Goal: Transaction & Acquisition: Purchase product/service

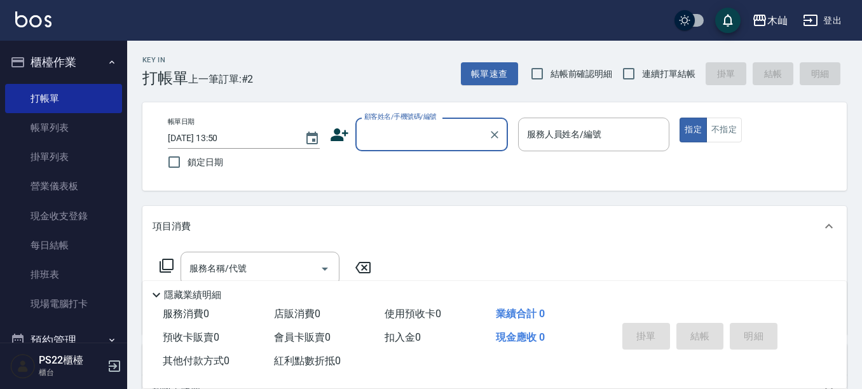
scroll to position [3, 0]
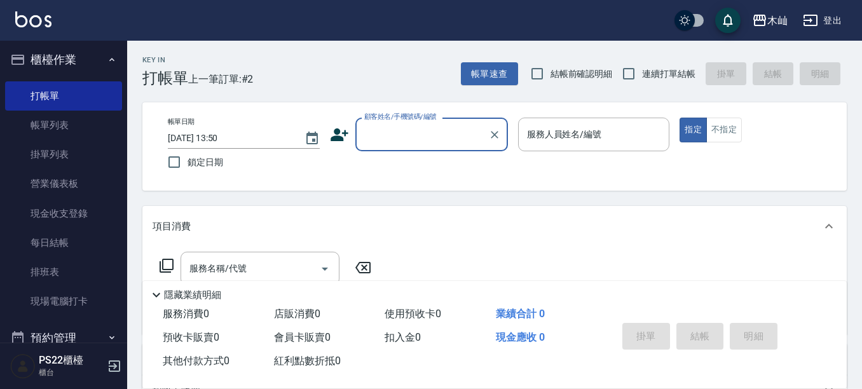
click at [373, 135] on input "顧客姓名/手機號碼/編號" at bounding box center [422, 134] width 122 height 22
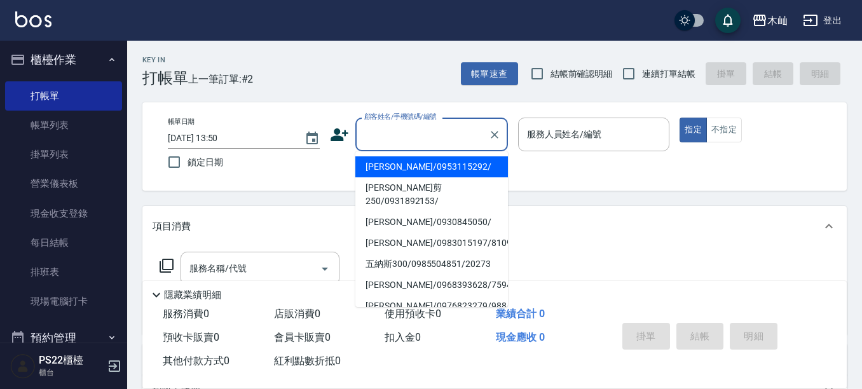
type input "0"
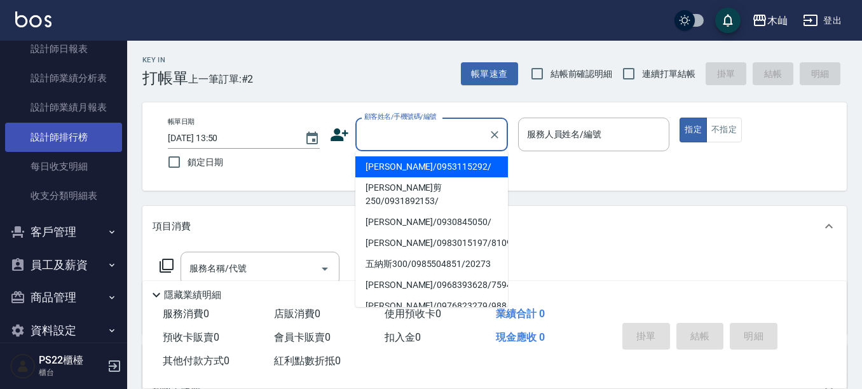
scroll to position [526, 0]
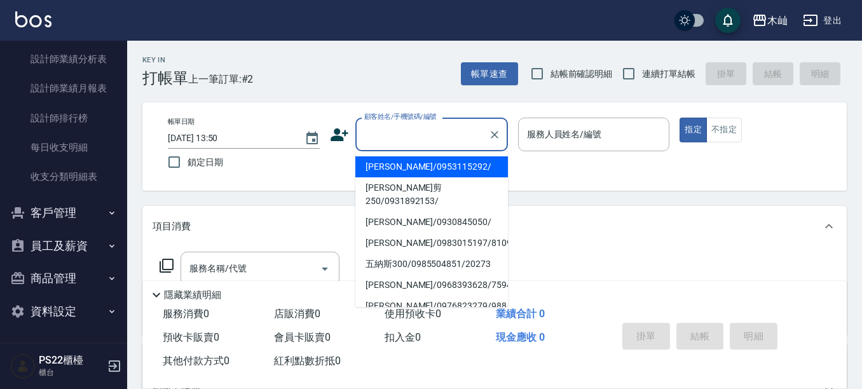
click at [88, 211] on button "客戶管理" at bounding box center [63, 212] width 117 height 33
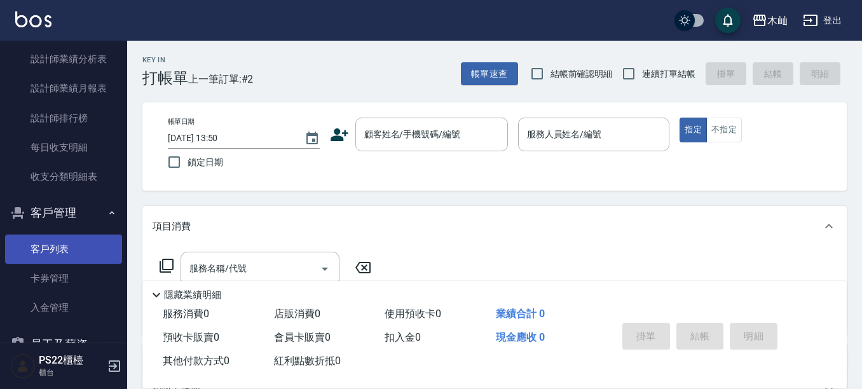
click at [87, 235] on link "客戶列表" at bounding box center [63, 249] width 117 height 29
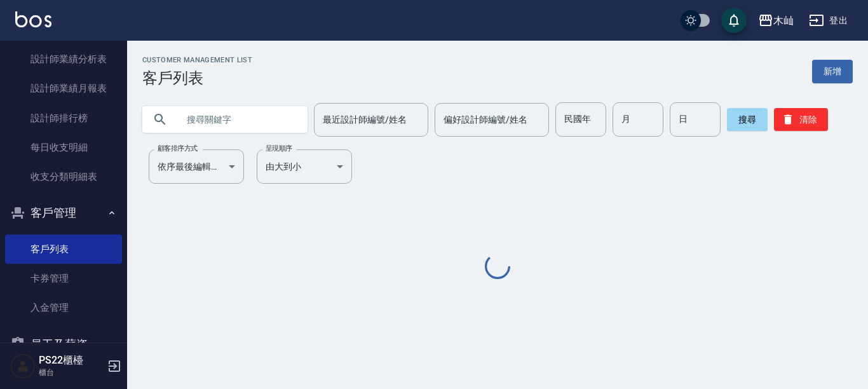
click at [271, 124] on input "text" at bounding box center [237, 119] width 119 height 34
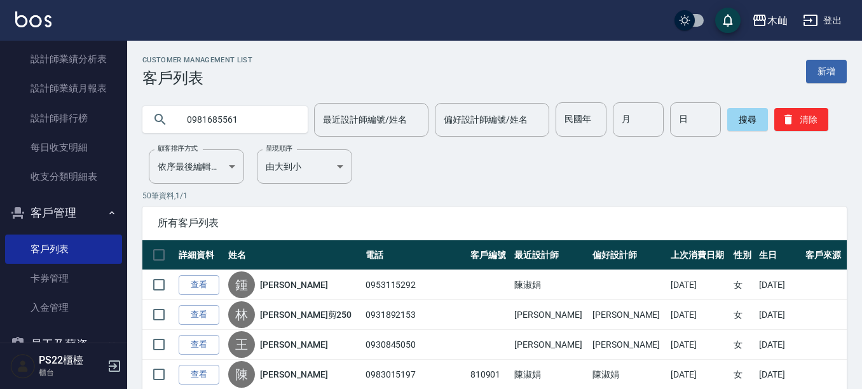
type input "0981685561"
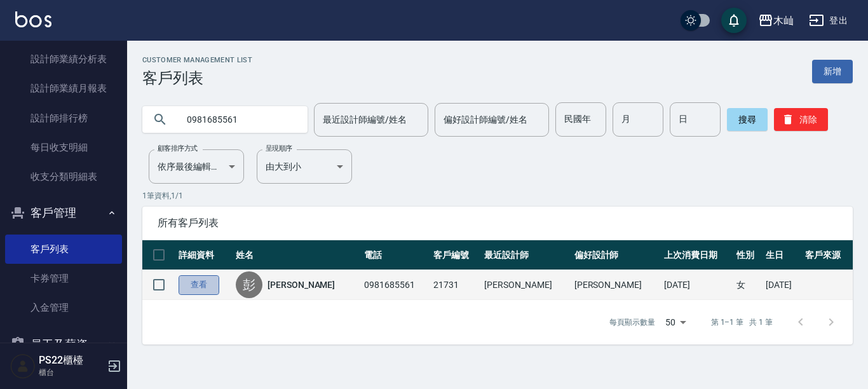
click at [199, 286] on link "查看" at bounding box center [199, 285] width 41 height 20
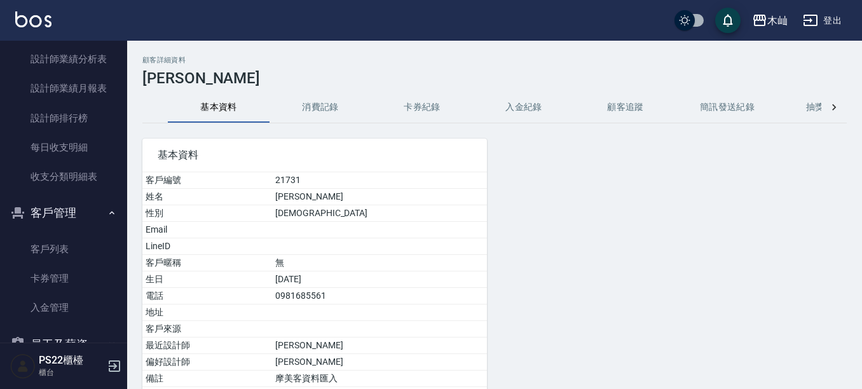
click at [313, 111] on button "消費記錄" at bounding box center [320, 107] width 102 height 31
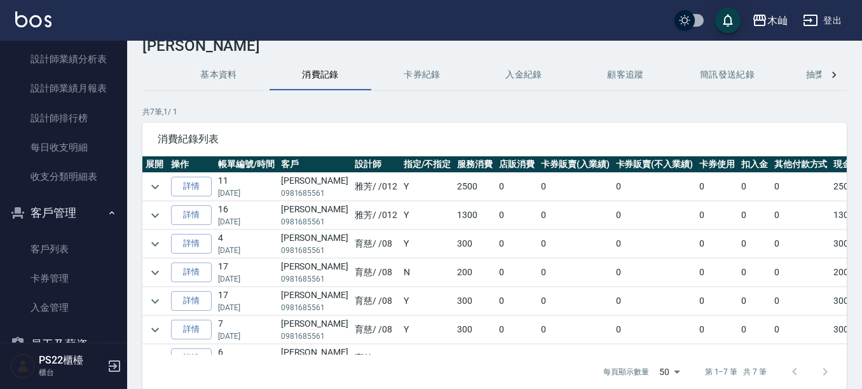
scroll to position [64, 0]
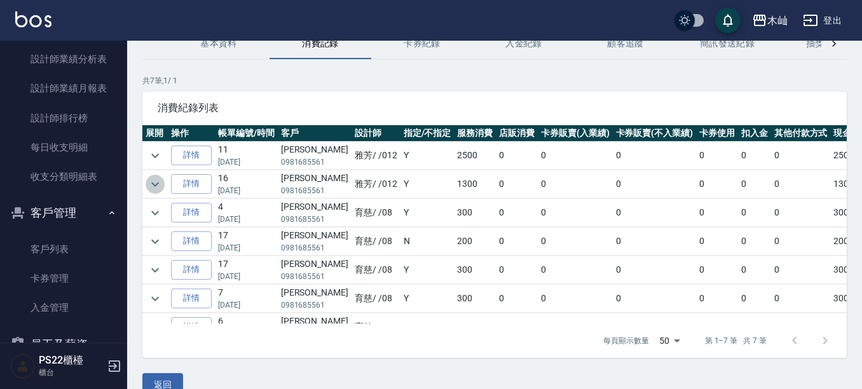
click at [156, 183] on icon "expand row" at bounding box center [154, 184] width 15 height 15
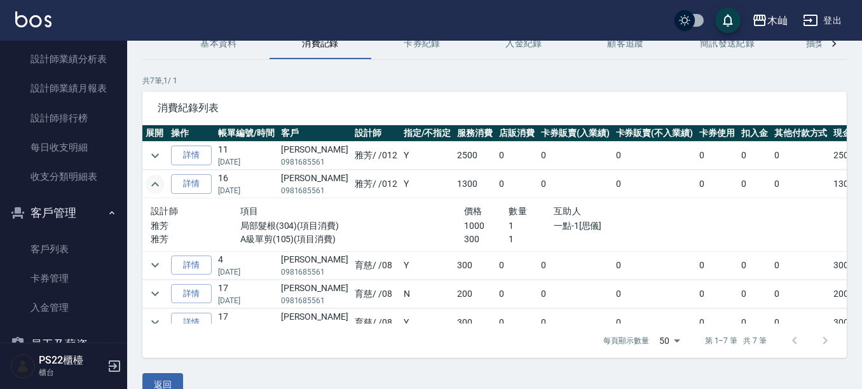
click at [156, 183] on icon "expand row" at bounding box center [155, 184] width 8 height 4
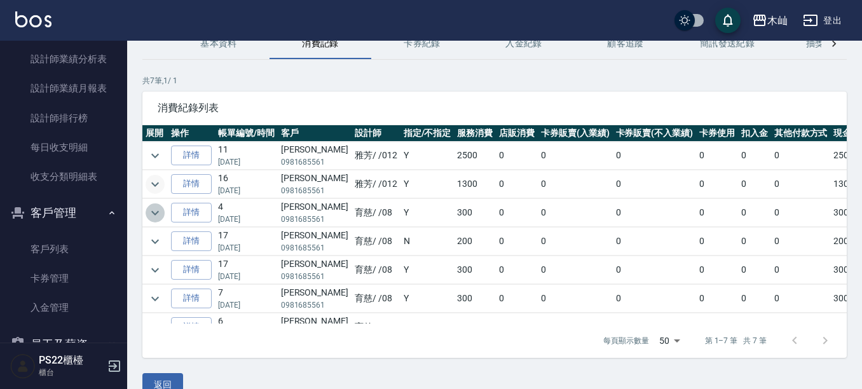
click at [159, 209] on icon "expand row" at bounding box center [154, 212] width 15 height 15
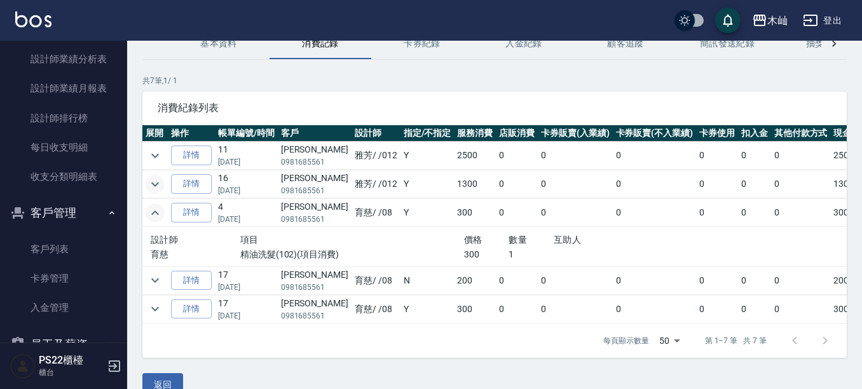
click at [159, 209] on icon "expand row" at bounding box center [154, 212] width 15 height 15
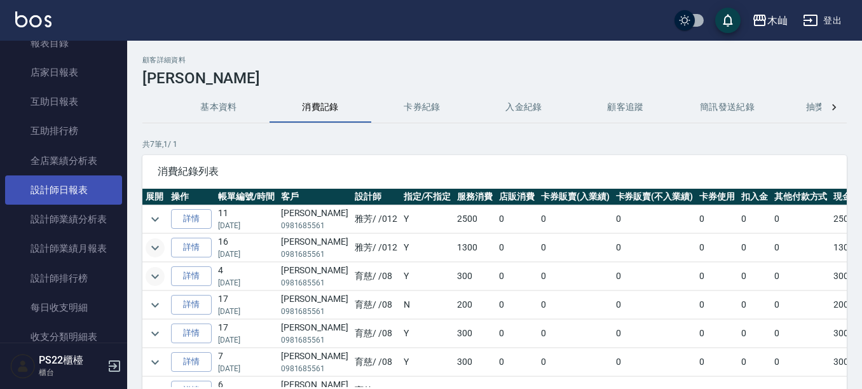
scroll to position [336, 0]
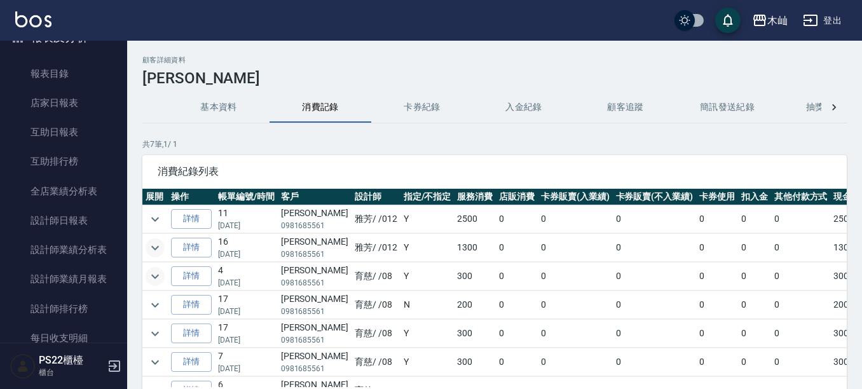
click at [289, 222] on p "0981685561" at bounding box center [314, 225] width 67 height 11
copy p "0981685561"
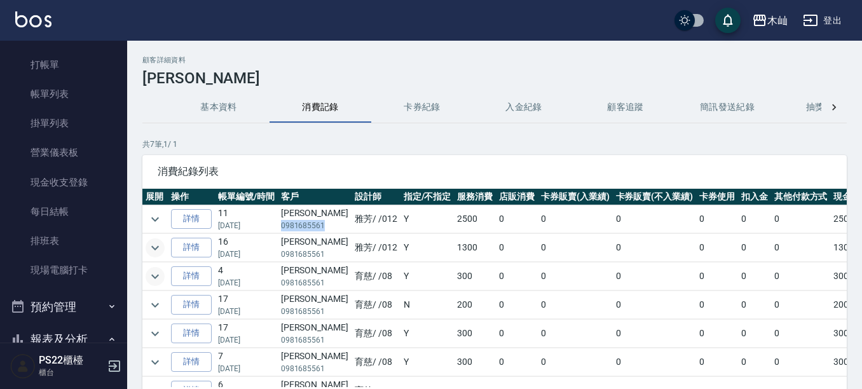
scroll to position [0, 0]
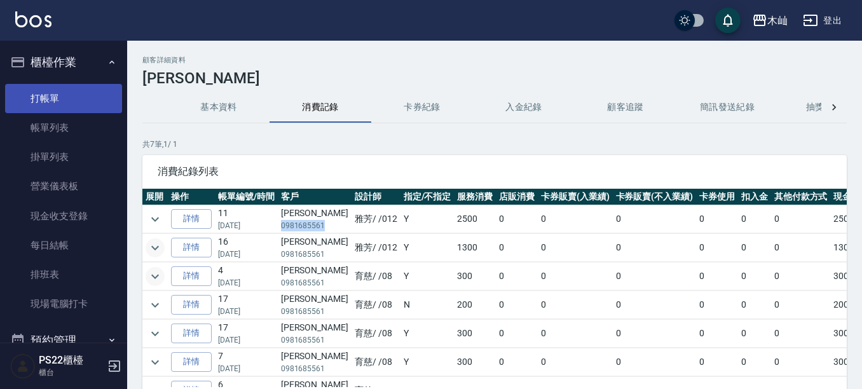
click at [38, 106] on link "打帳單" at bounding box center [63, 98] width 117 height 29
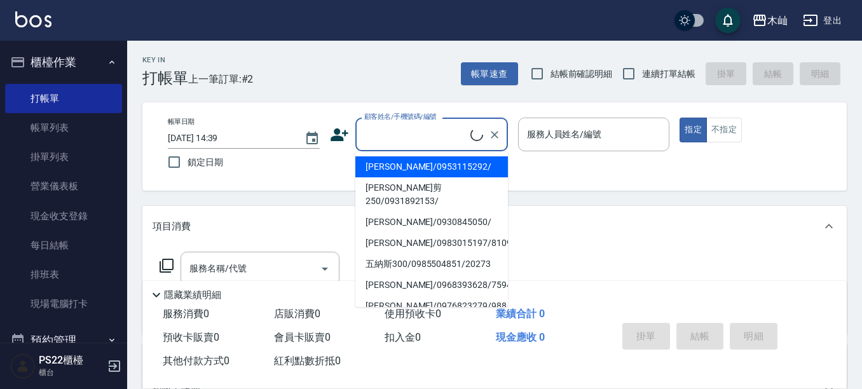
click at [398, 134] on input "顧客姓名/手機號碼/編號" at bounding box center [415, 134] width 109 height 22
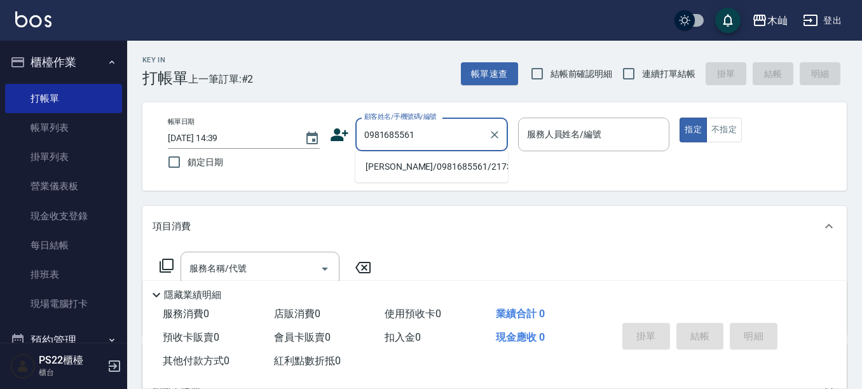
click at [449, 167] on li "[PERSON_NAME]/0981685561/21731" at bounding box center [431, 166] width 153 height 21
type input "[PERSON_NAME]/0981685561/21731"
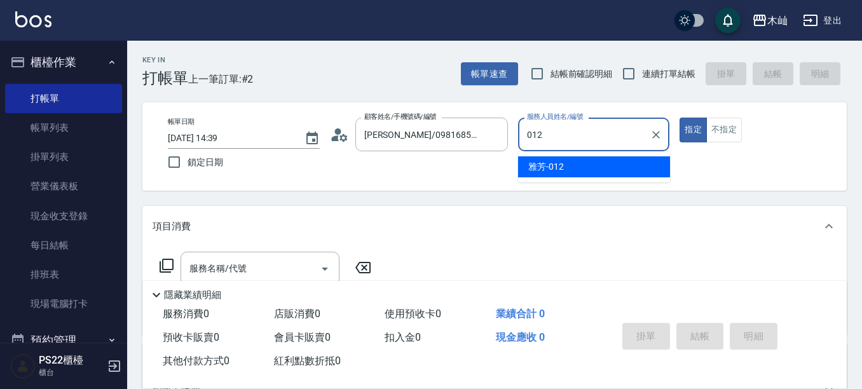
type input "雅芳-012"
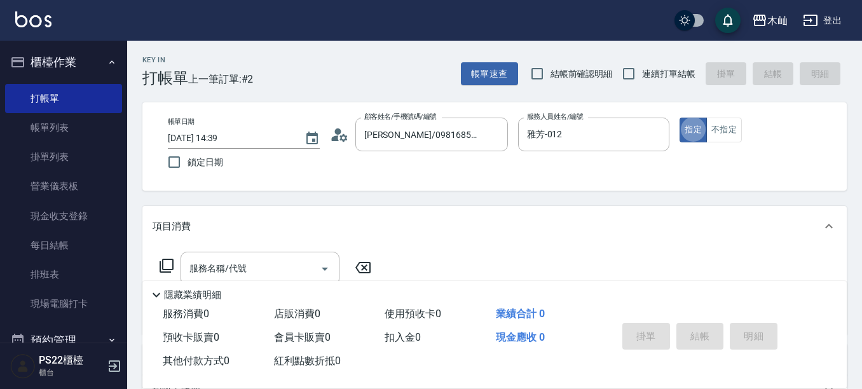
type button "true"
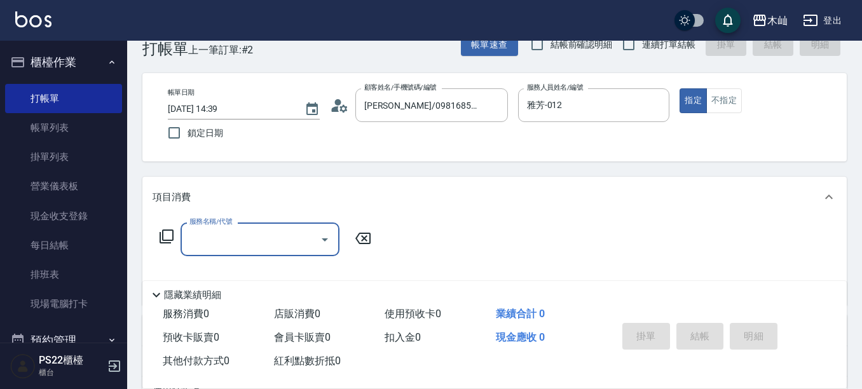
scroll to position [53, 0]
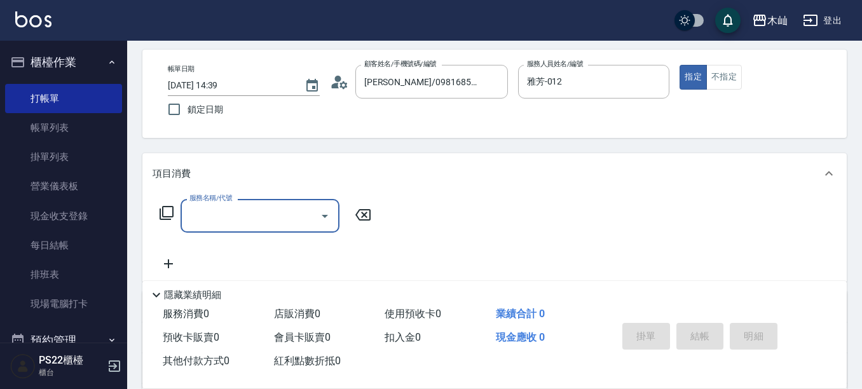
click at [301, 220] on input "服務名稱/代號" at bounding box center [250, 216] width 128 height 22
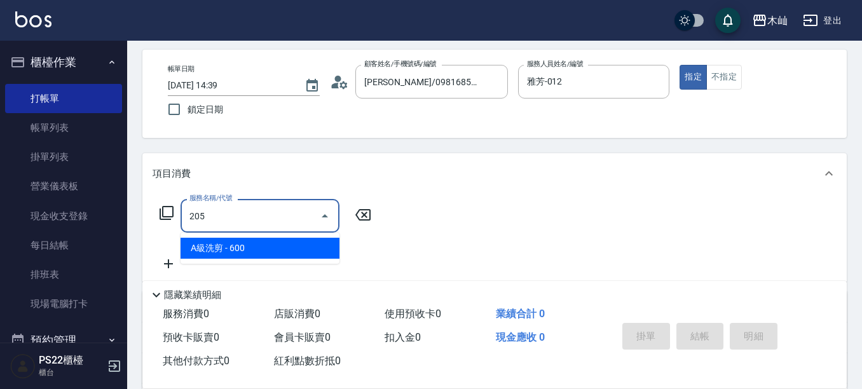
type input "A級洗剪(205)"
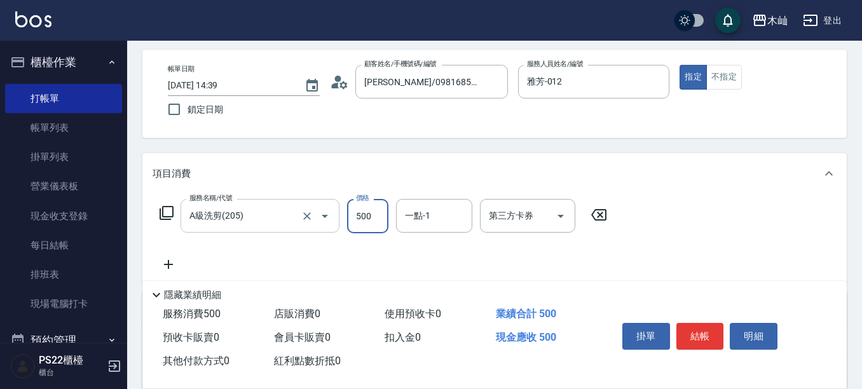
type input "500"
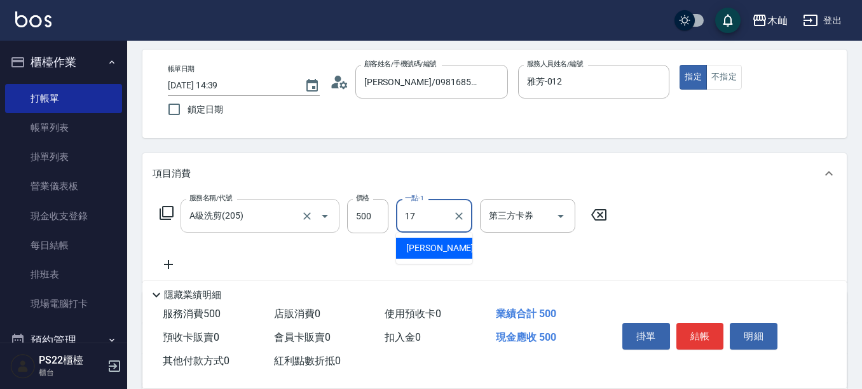
type input "[PERSON_NAME]-17"
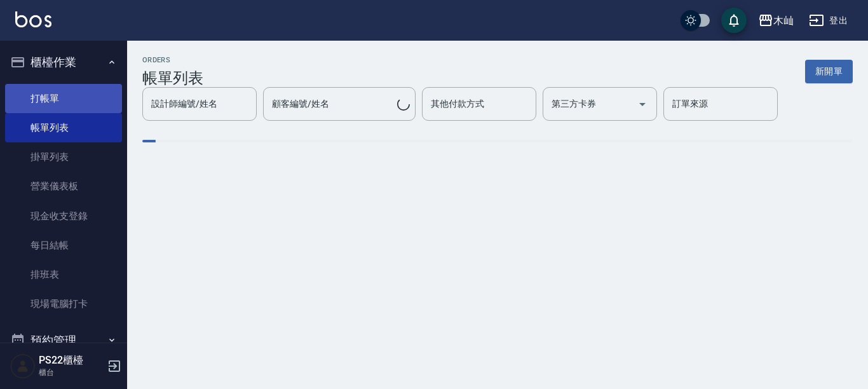
click at [87, 93] on link "打帳單" at bounding box center [63, 98] width 117 height 29
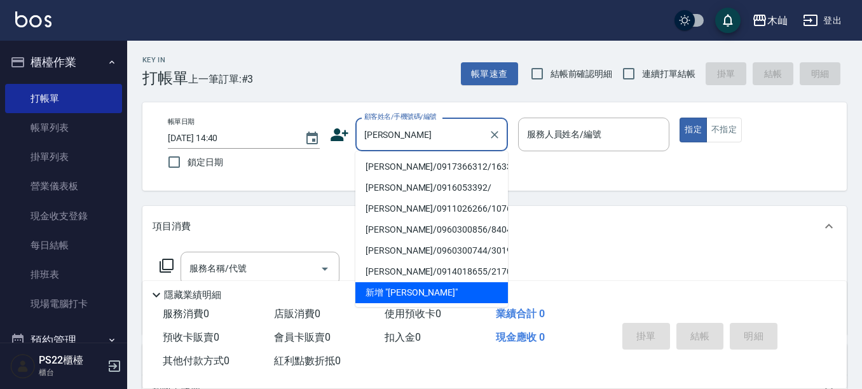
click at [397, 161] on li "[PERSON_NAME]/0917366312/163381" at bounding box center [431, 166] width 153 height 21
type input "[PERSON_NAME]/0917366312/163381"
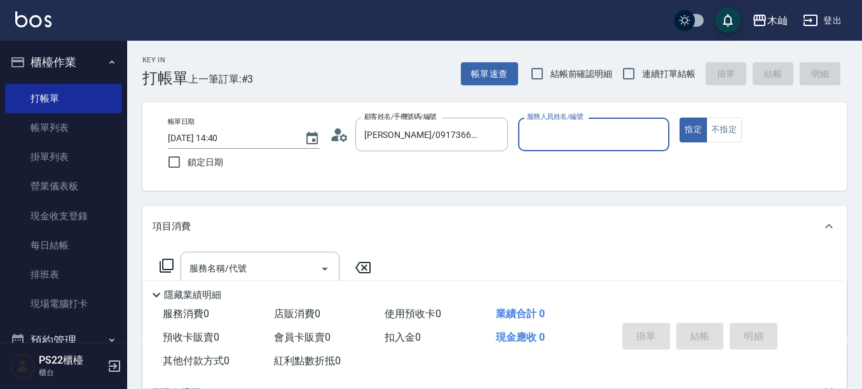
type input "雅芳-012"
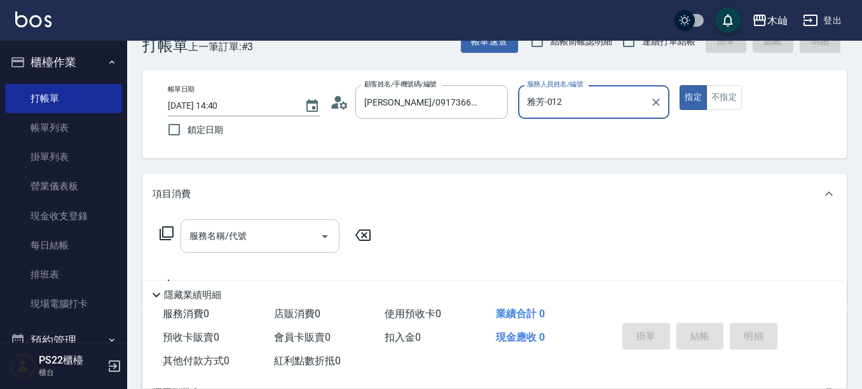
scroll to position [64, 0]
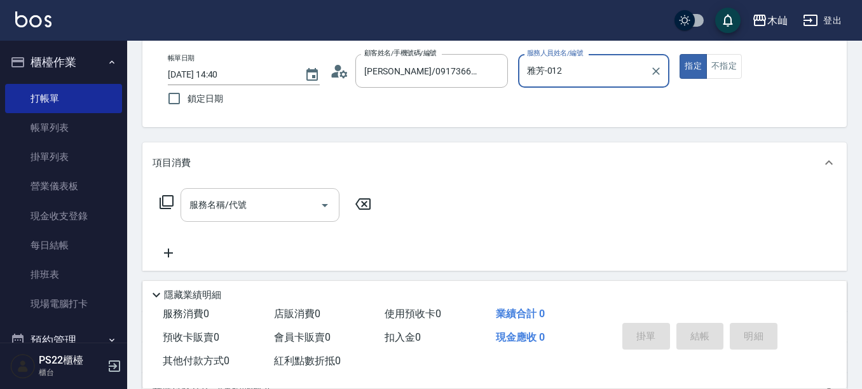
click at [295, 204] on input "服務名稱/代號" at bounding box center [250, 205] width 128 height 22
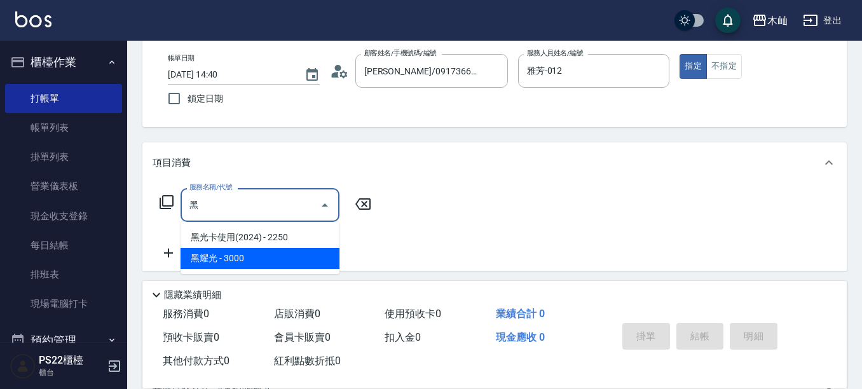
click at [280, 256] on span "黑耀光 - 3000" at bounding box center [259, 258] width 159 height 21
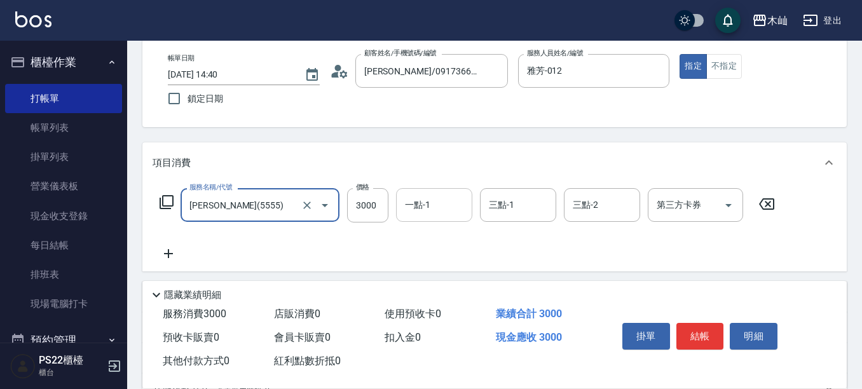
type input "[PERSON_NAME](5555)"
click at [461, 208] on input "一點-1" at bounding box center [434, 205] width 65 height 22
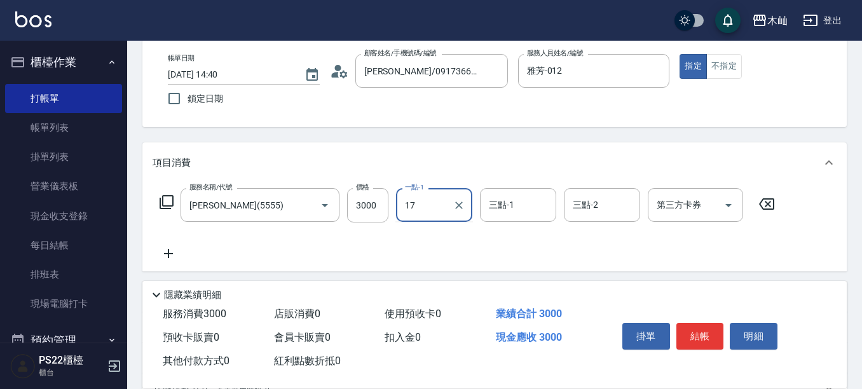
type input "[PERSON_NAME]-17"
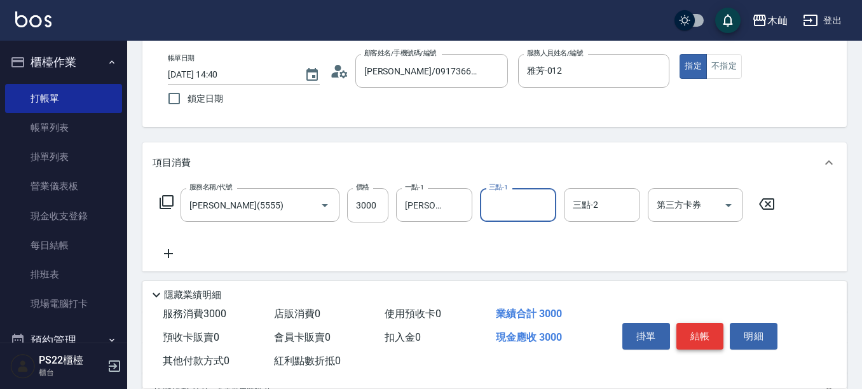
click at [719, 330] on button "結帳" at bounding box center [700, 336] width 48 height 27
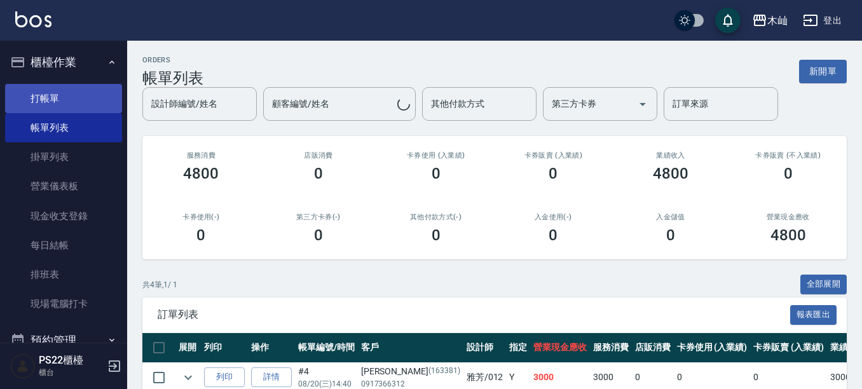
click at [88, 100] on link "打帳單" at bounding box center [63, 98] width 117 height 29
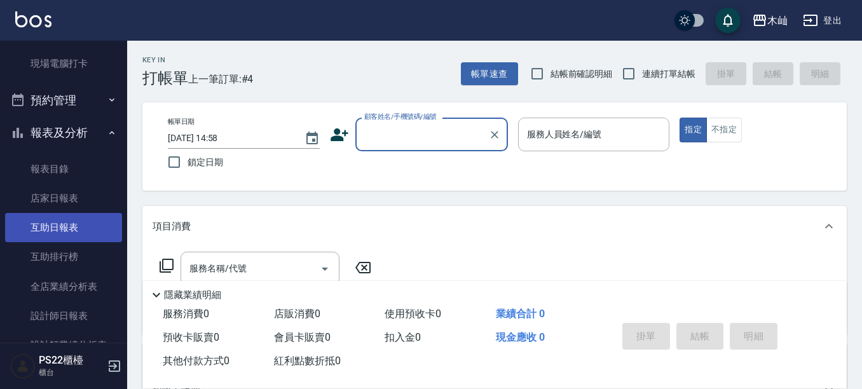
scroll to position [254, 0]
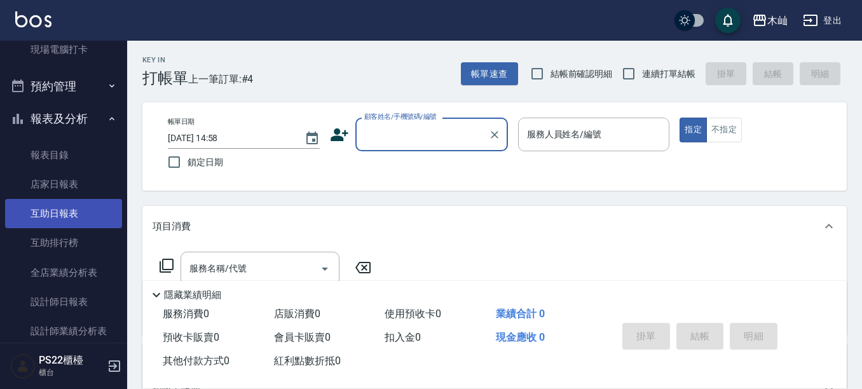
click at [74, 308] on link "設計師日報表" at bounding box center [63, 301] width 117 height 29
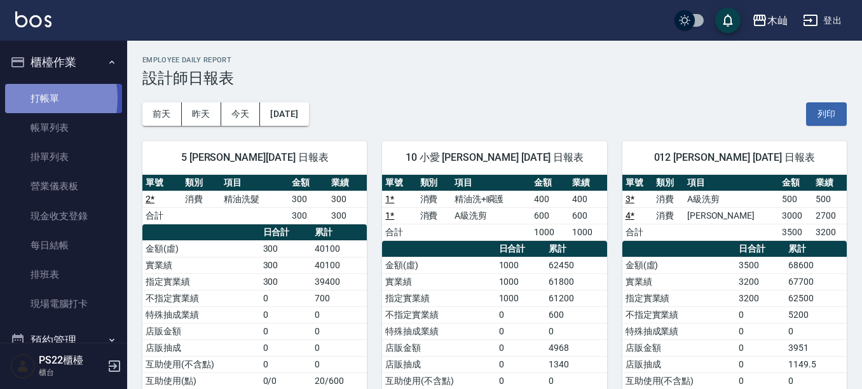
click at [28, 98] on link "打帳單" at bounding box center [63, 98] width 117 height 29
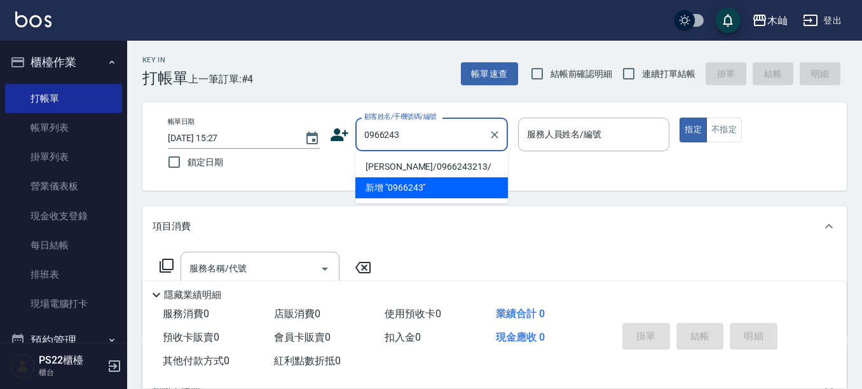
click at [440, 161] on li "[PERSON_NAME]/0966243213/" at bounding box center [431, 166] width 153 height 21
type input "[PERSON_NAME]/0966243213/"
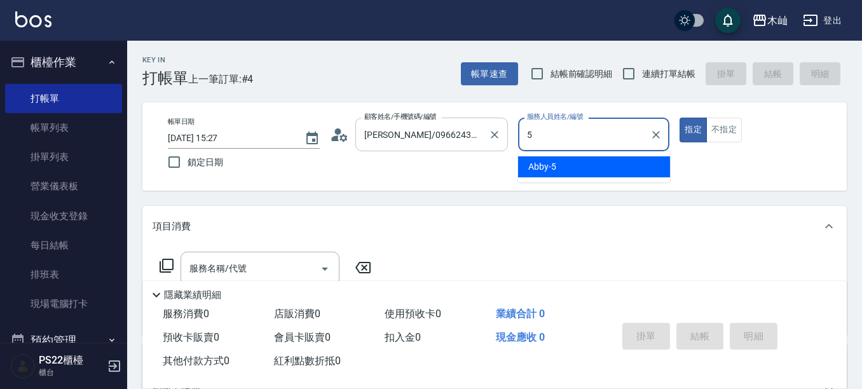
type input "Abby-5"
type button "true"
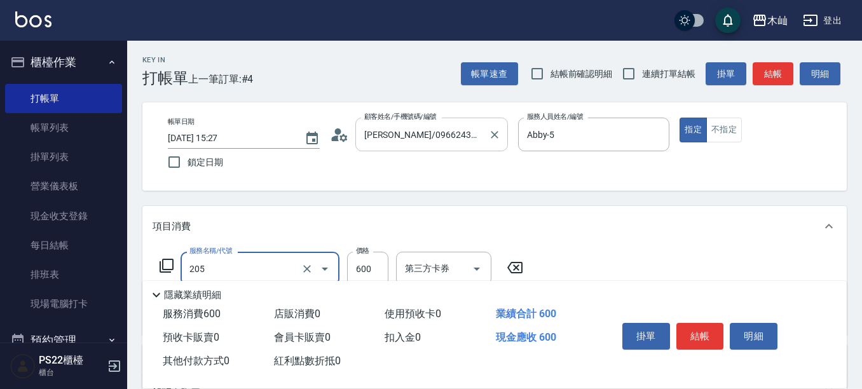
type input "A級洗剪(205)"
